Goal: Communication & Community: Answer question/provide support

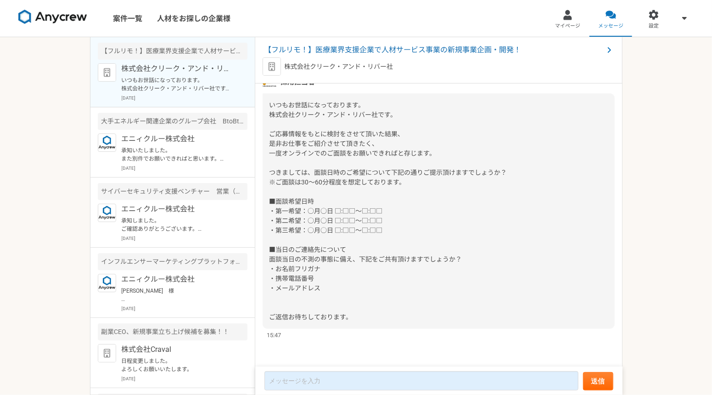
scroll to position [1058, 0]
click at [399, 55] on span "【フルリモ！】医療業界支援企業で人材サービス事業の新規事業企画・開発！" at bounding box center [434, 50] width 339 height 11
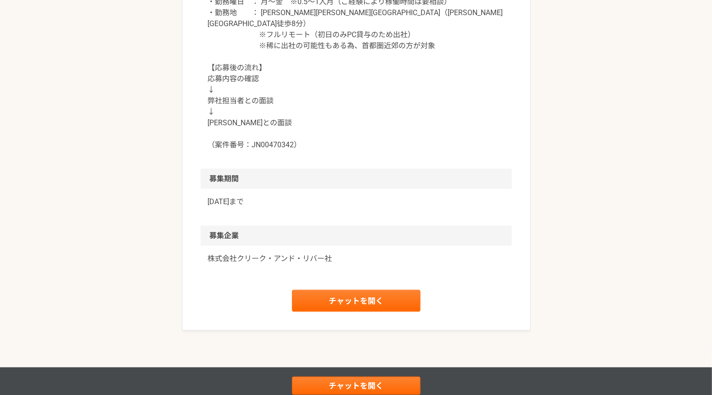
scroll to position [935, 0]
click at [327, 290] on link "チャットを開く" at bounding box center [356, 301] width 129 height 22
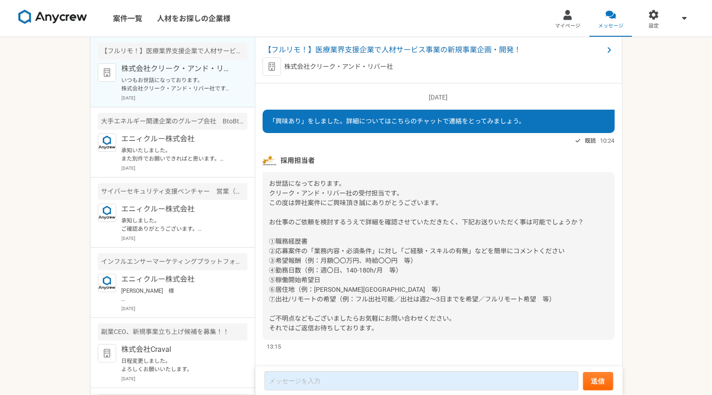
scroll to position [1058, 0]
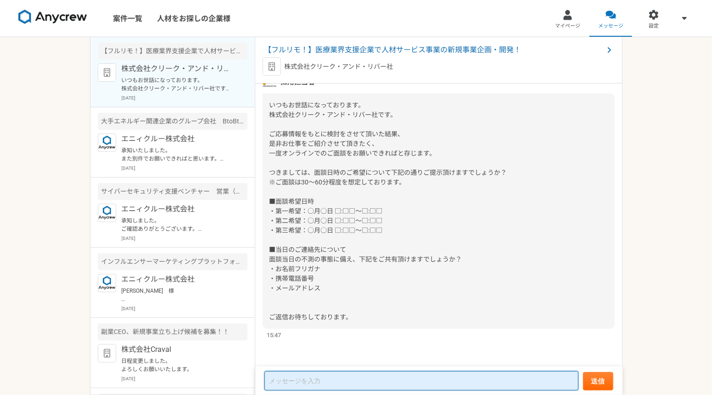
click at [324, 376] on textarea at bounding box center [422, 381] width 314 height 19
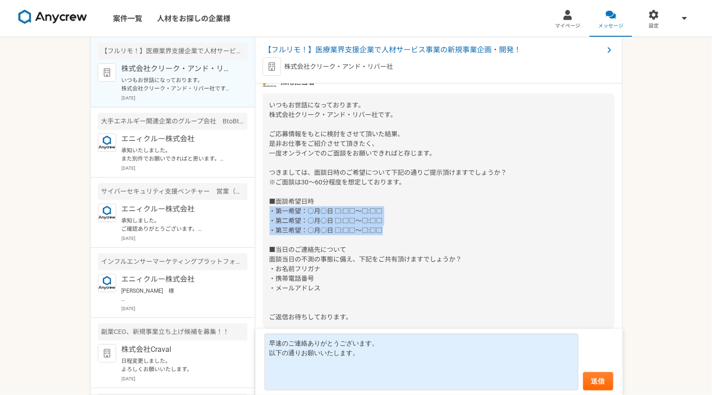
drag, startPoint x: 404, startPoint y: 232, endPoint x: 289, endPoint y: 233, distance: 114.8
click at [276, 222] on div "いつもお世話になっております。 株式会社クリーク・アンド・リバー社です。 ご応募情報をもとに検討をさせて頂いた結果、 是非お仕事をご紹介させて頂きたく、 一度…" at bounding box center [439, 212] width 352 height 236
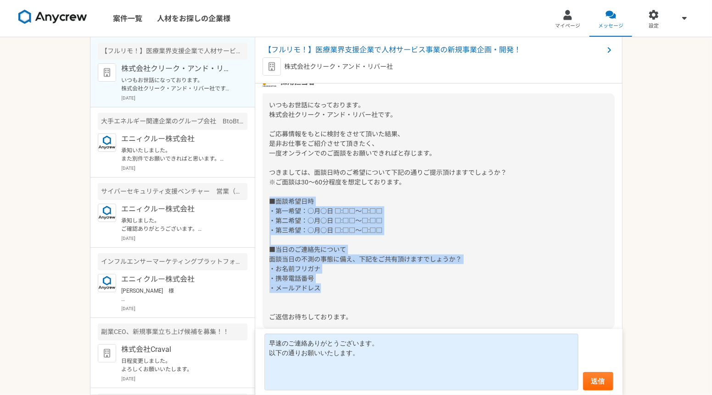
drag, startPoint x: 289, startPoint y: 233, endPoint x: 261, endPoint y: 199, distance: 43.7
click at [261, 199] on div "[DATE] 「興味あり」をしました。詳細についてはこちらのチャットで連絡をとってみましょう。 既読 10:24 採用担当者 13:15 [DATE] 既読 …" at bounding box center [438, 226] width 367 height 284
copy span "■面談希望日時 ・第一希望：○月○日 □:□□～□:□□ ・第二希望：○月○日 □:□□～□:□□ ・第三希望：○月○日 □:□□～□:□□ ■当日のご連絡先…"
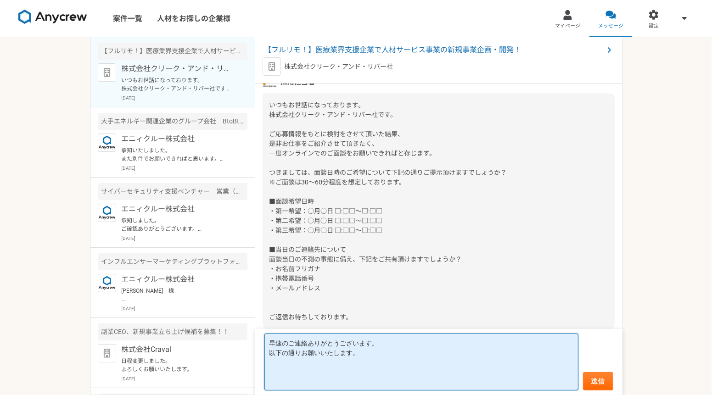
click at [339, 363] on textarea "早速のご連絡ありがとうございます。 以下の通りお願いいたします。" at bounding box center [422, 362] width 314 height 57
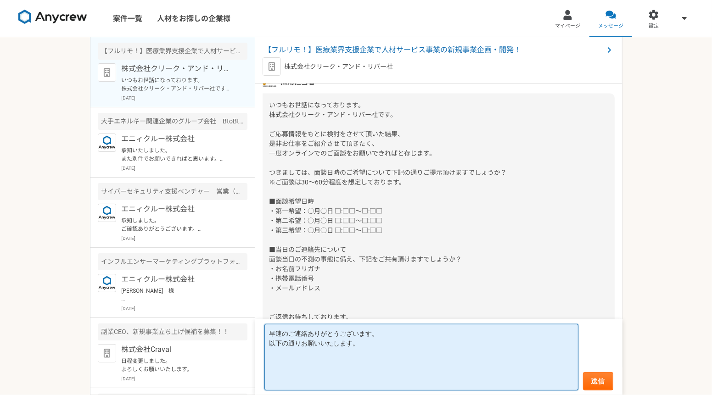
paste textarea "■面談希望日時 ・第一希望：○月○日 □:□□～□:□□ ・第二希望：○月○日 □:□□～□:□□ ・第三希望：○月○日 □:□□～□:□□ ■当日のご連絡先…"
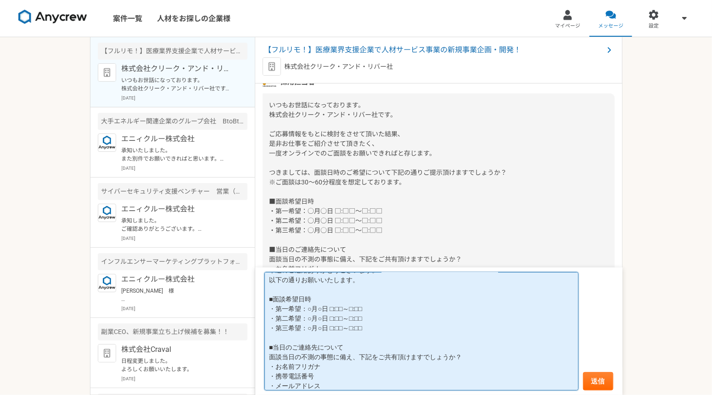
click at [310, 312] on textarea "早速のご連絡ありがとうございます。 以下の通りお願いいたします。 ■面談希望日時 ・第一希望：○月○日 □:□□～□:□□ ・第二希望：○月○日 □:□□～□…" at bounding box center [422, 331] width 314 height 119
click at [351, 319] on textarea "早速のご連絡ありがとうございます。 以下の通りお願いいたします。 ■面談希望日時 ・第一希望：[DATE] 　10:00-19:00 ・第二希望：[DATE]…" at bounding box center [422, 331] width 314 height 119
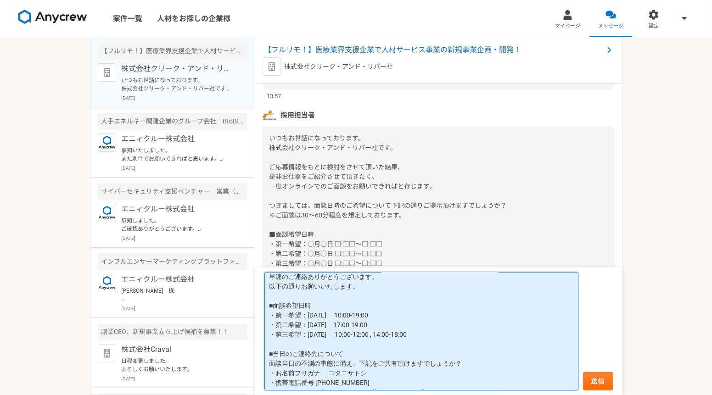
scroll to position [1058, 0]
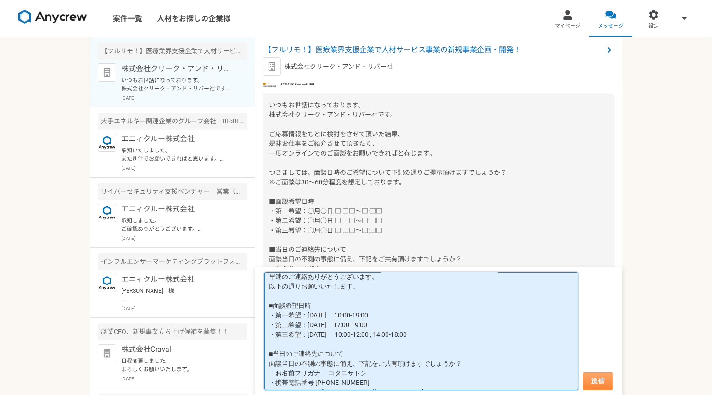
type textarea "早速のご連絡ありがとうございます。 以下の通りお願いいたします。 ■面談希望日時 ・第一希望：[DATE] 　10:00-19:00 ・第二希望：[DATE]…"
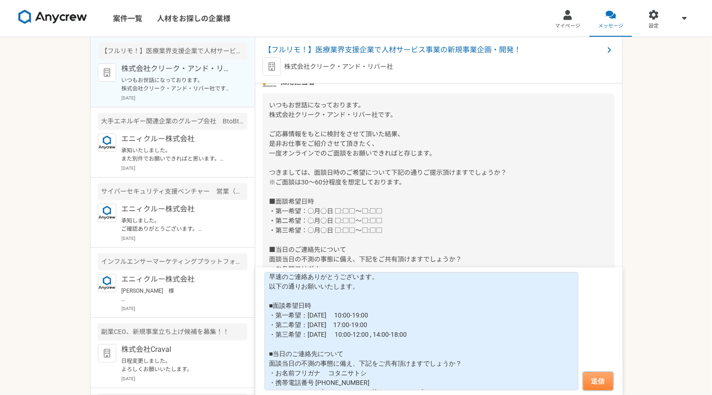
click at [605, 380] on button "送信" at bounding box center [598, 381] width 30 height 18
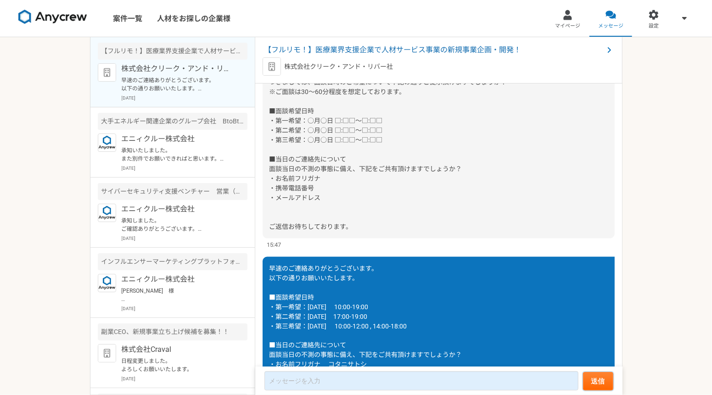
scroll to position [1071, 0]
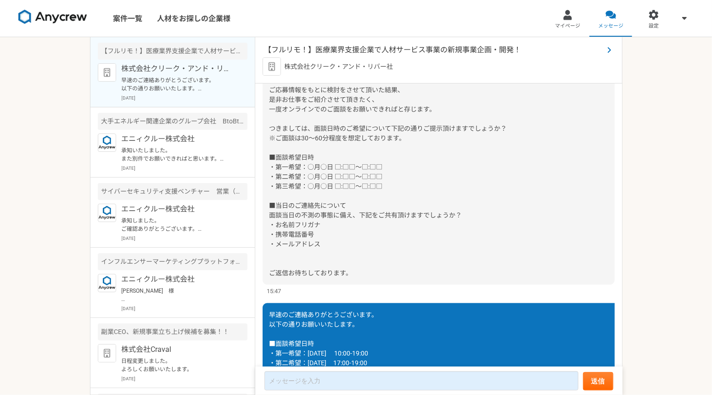
click at [433, 48] on span "【フルリモ！】医療業界支援企業で人材サービス事業の新規事業企画・開発！" at bounding box center [434, 50] width 339 height 11
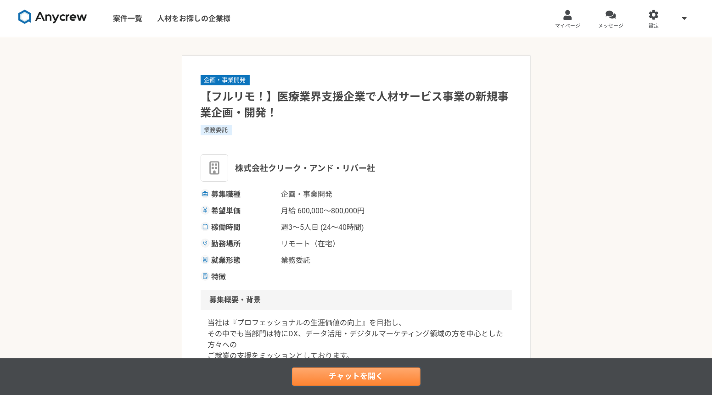
click at [361, 382] on link "チャットを開く" at bounding box center [356, 377] width 129 height 18
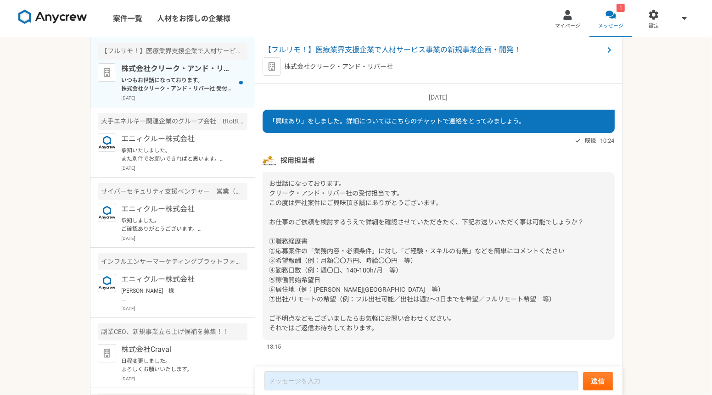
scroll to position [1519, 0]
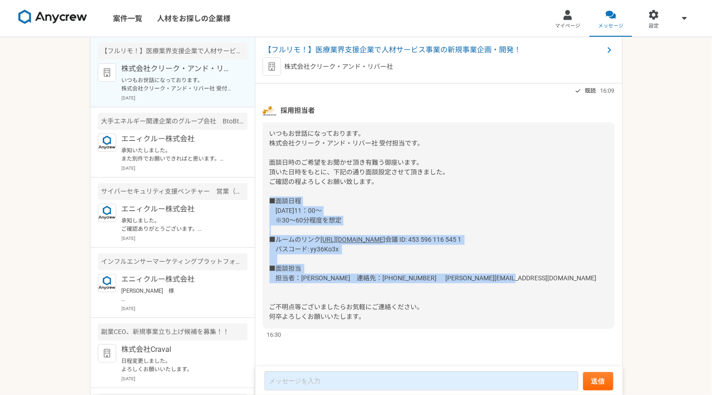
drag, startPoint x: 448, startPoint y: 280, endPoint x: 267, endPoint y: 152, distance: 221.1
click at [267, 152] on div "いつもお世話になっております。 株式会社クリーク・アンド・リバー社 受付担当です。 面談日時のご希望をお聞かせ頂き有難う御座います。 頂いた日時をもとに、下記…" at bounding box center [439, 226] width 352 height 207
copy div "■面談日程 [DATE]11：00～ ※30～60分程度を想定 ■ルームのリンク [URL][DOMAIN_NAME] 会議 ID: 453 596 116 …"
